Goal: Check status: Check status

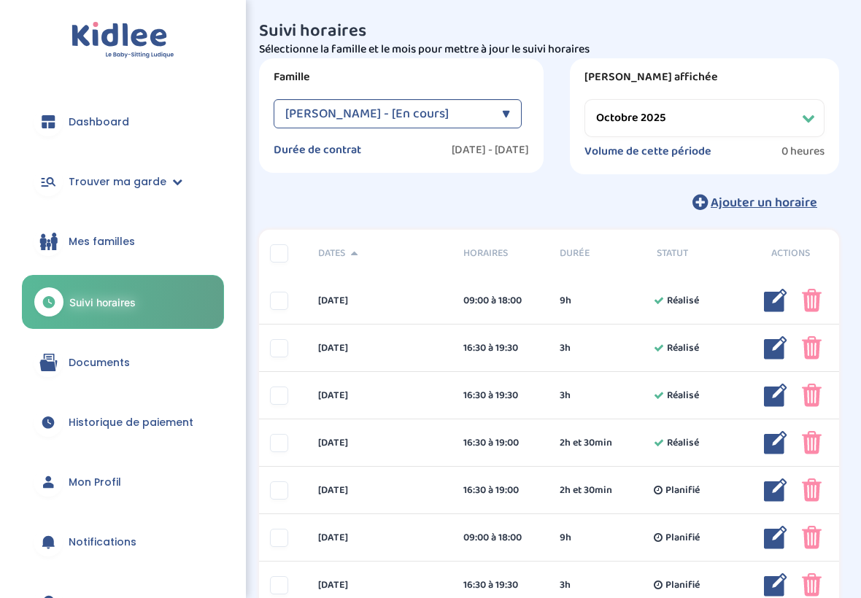
select select "octobre 2025"
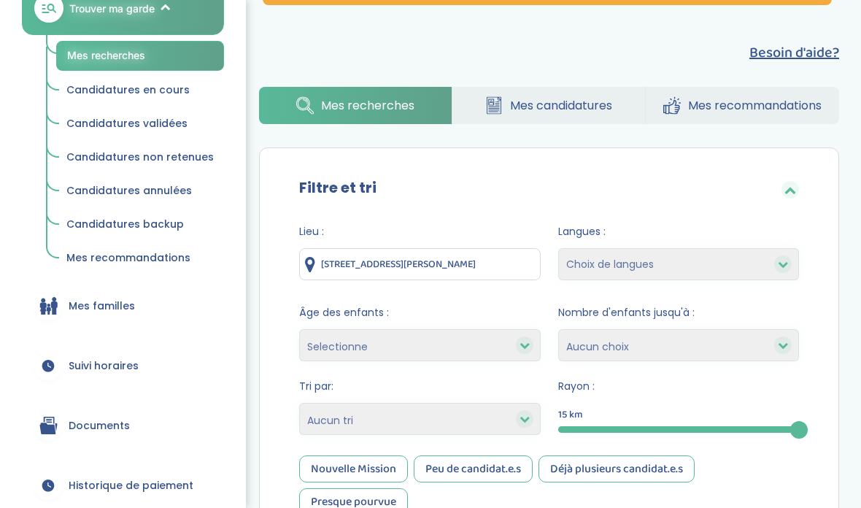
scroll to position [202, 0]
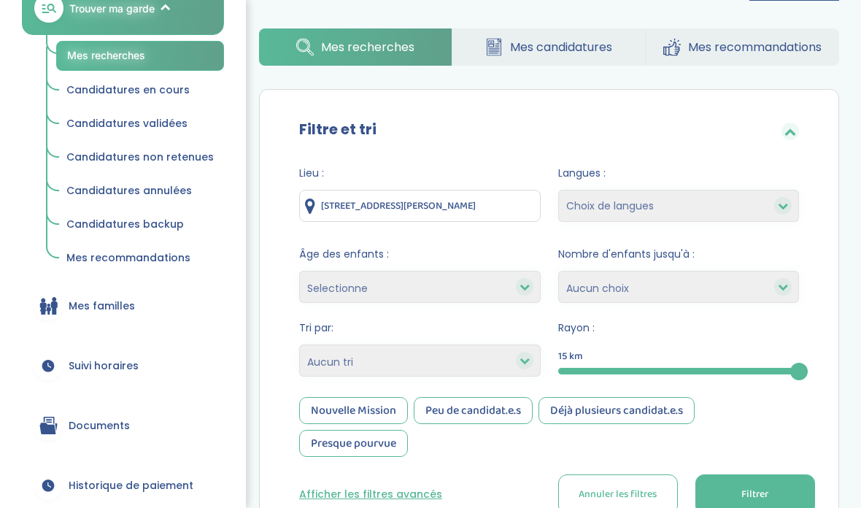
click at [193, 303] on link "Mes familles" at bounding box center [123, 305] width 202 height 53
click at [120, 368] on span "Suivi horaires" at bounding box center [104, 365] width 70 height 15
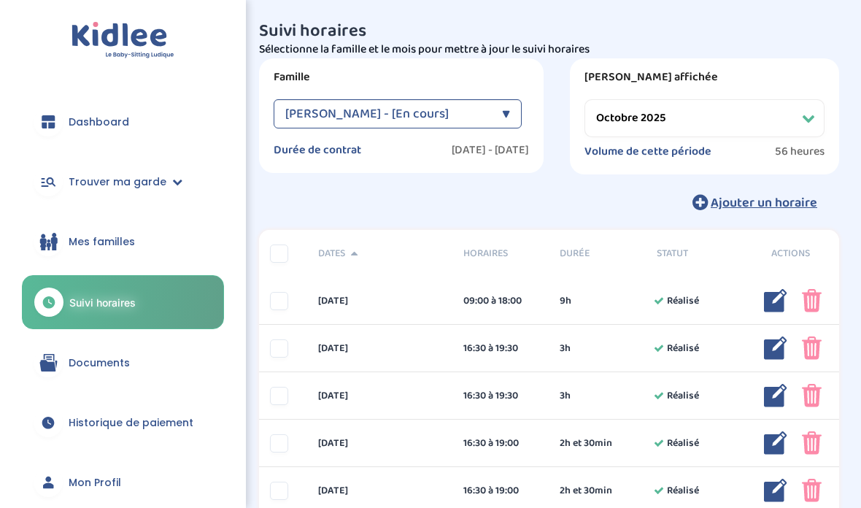
click at [630, 115] on select "Filtrer par mois septembre 2025 octobre 2025 novembre 2025 décembre 2025 janvie…" at bounding box center [704, 118] width 240 height 38
select select "septembre 2025"
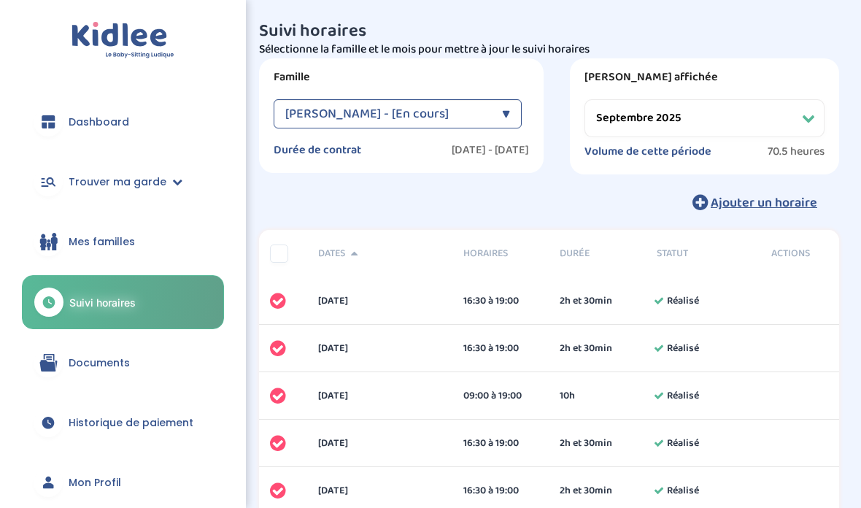
click at [344, 247] on div "Dates" at bounding box center [379, 253] width 145 height 15
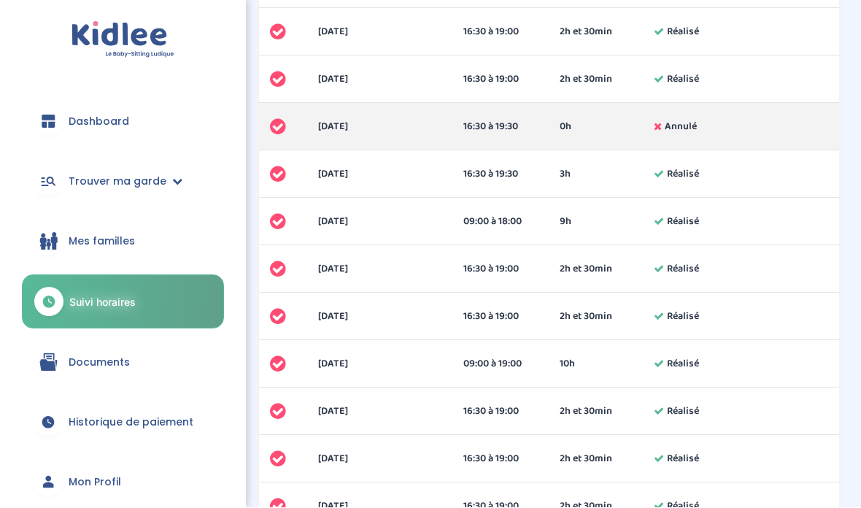
scroll to position [506, 0]
